Goal: Transaction & Acquisition: Purchase product/service

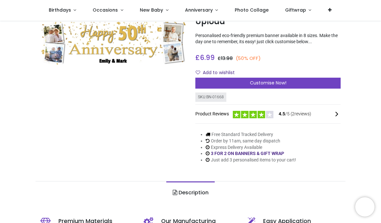
scroll to position [55, 0]
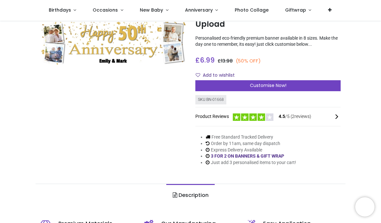
click at [302, 88] on div "Customise Now!" at bounding box center [267, 85] width 145 height 11
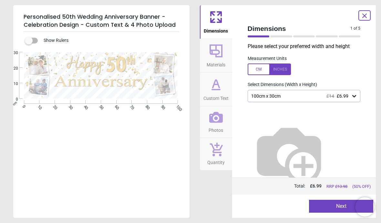
click at [280, 70] on div at bounding box center [268, 70] width 43 height 12
click at [215, 122] on icon at bounding box center [216, 118] width 14 height 14
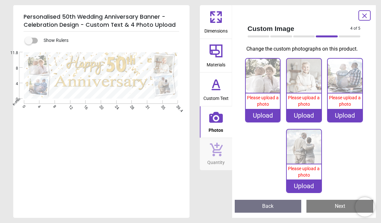
click at [262, 107] on span "Please upload a photo" at bounding box center [263, 101] width 32 height 12
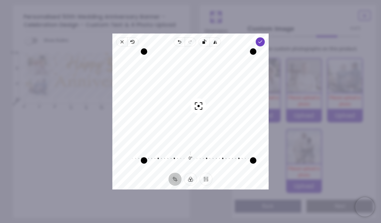
click at [262, 41] on polyline "button" at bounding box center [260, 42] width 4 height 2
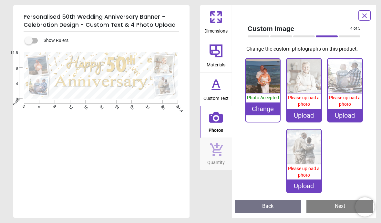
click at [305, 93] on img at bounding box center [303, 76] width 35 height 35
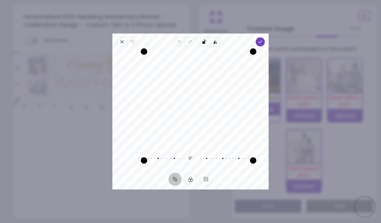
click at [262, 41] on polyline "button" at bounding box center [260, 42] width 4 height 2
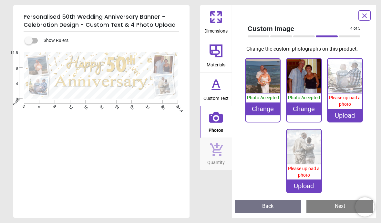
click at [347, 83] on img at bounding box center [344, 76] width 35 height 35
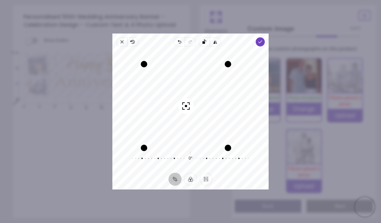
click at [265, 37] on span "Done" at bounding box center [259, 41] width 9 height 9
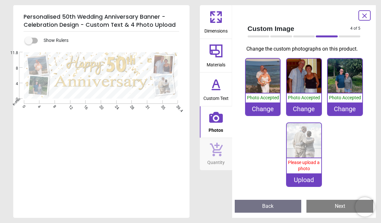
scroll to position [55, 0]
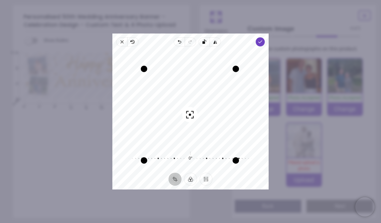
click at [262, 41] on polyline "button" at bounding box center [260, 42] width 4 height 2
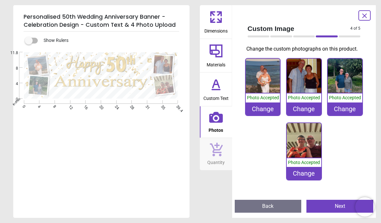
scroll to position [5, 0]
click at [365, 16] on icon at bounding box center [364, 16] width 4 height 4
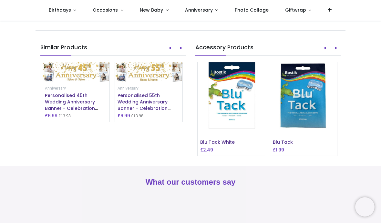
scroll to position [515, 0]
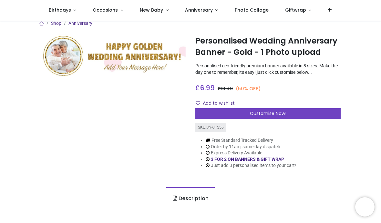
scroll to position [5, 0]
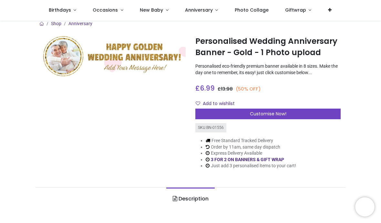
click at [310, 120] on div "Customise Now!" at bounding box center [267, 114] width 145 height 11
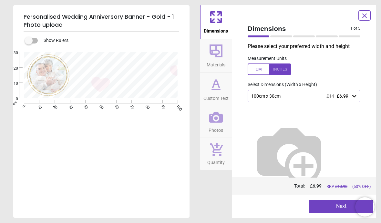
click at [216, 124] on span "Photos" at bounding box center [215, 129] width 15 height 10
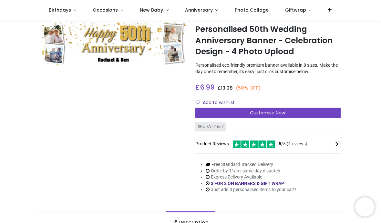
scroll to position [17, 0]
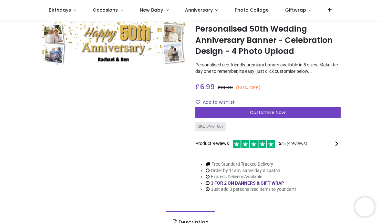
click at [307, 117] on div "Customise Now!" at bounding box center [267, 112] width 145 height 11
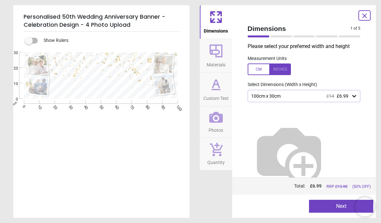
click at [221, 57] on icon at bounding box center [215, 51] width 13 height 13
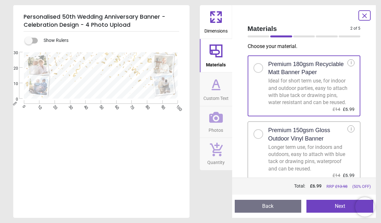
scroll to position [0, 0]
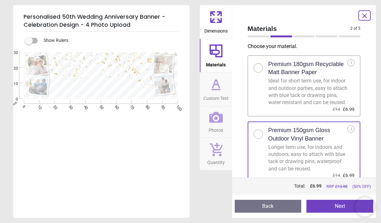
click at [338, 205] on button "Next" at bounding box center [339, 206] width 67 height 13
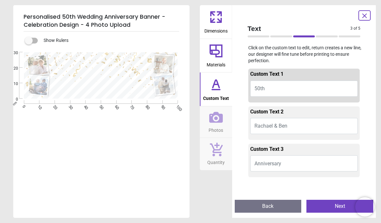
click at [282, 126] on span "Rachael & Ben" at bounding box center [270, 126] width 33 height 6
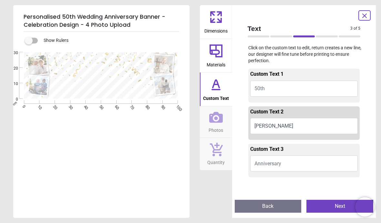
type textarea "**********"
click at [334, 163] on button "Anniversary" at bounding box center [304, 163] width 108 height 16
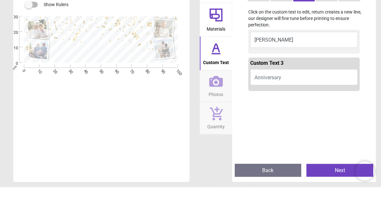
scroll to position [51, 0]
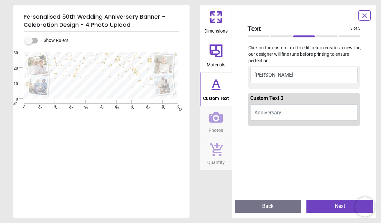
click at [312, 110] on button "Anniversary" at bounding box center [304, 113] width 108 height 16
click at [305, 113] on button "Anniversary" at bounding box center [304, 113] width 108 height 16
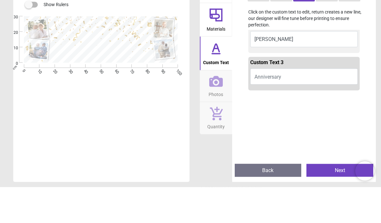
click at [300, 105] on button "Anniversary" at bounding box center [304, 113] width 108 height 16
click at [306, 105] on button "Anniversary" at bounding box center [304, 113] width 108 height 16
click at [271, 110] on span "Anniversary" at bounding box center [267, 113] width 27 height 6
click at [336, 105] on button "Anniversary" at bounding box center [304, 113] width 108 height 16
click at [305, 105] on button "Anniversary" at bounding box center [304, 113] width 108 height 16
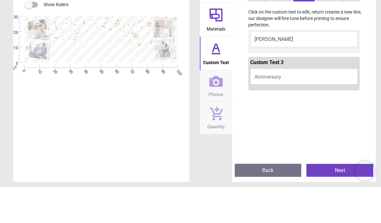
click at [290, 105] on button "Anniversary" at bounding box center [304, 113] width 108 height 16
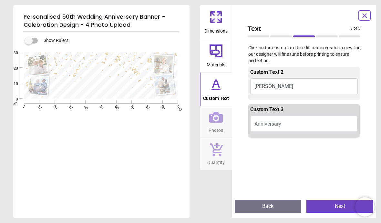
click at [341, 201] on button "Next" at bounding box center [339, 206] width 67 height 13
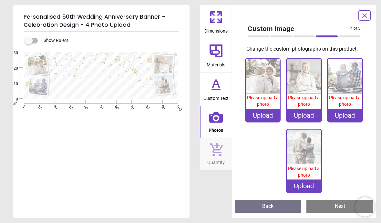
click at [341, 198] on div "Preview Back Next Next" at bounding box center [304, 206] width 144 height 23
